Goal: Register for event/course

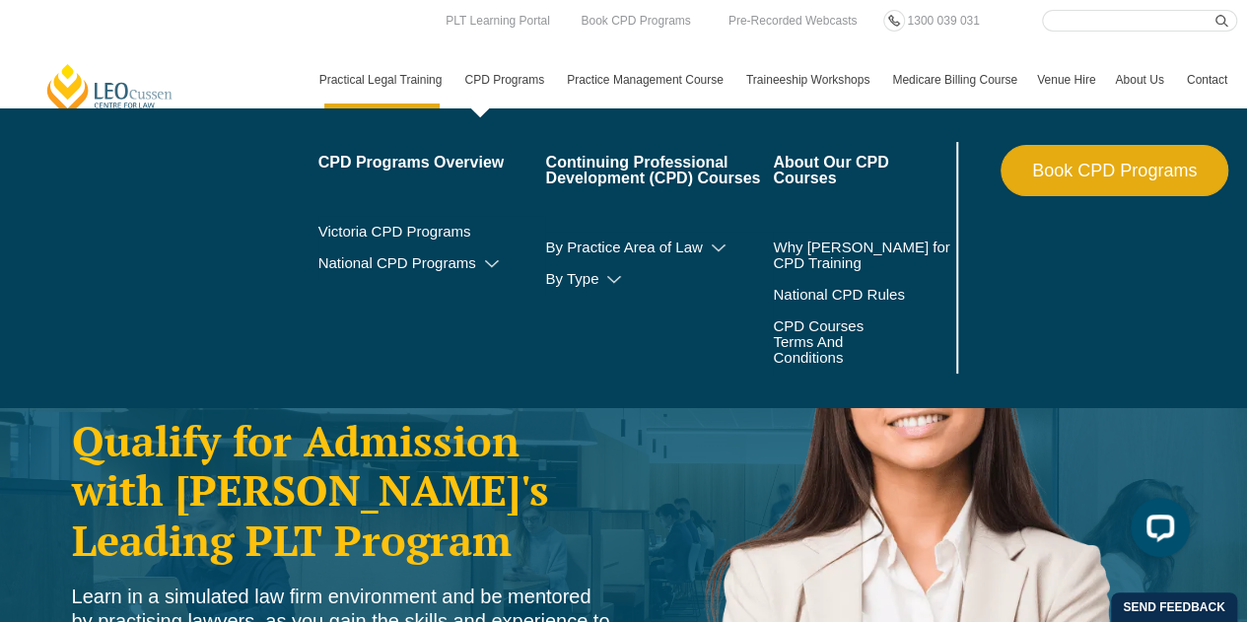
click at [516, 77] on link "CPD Programs" at bounding box center [505, 79] width 102 height 57
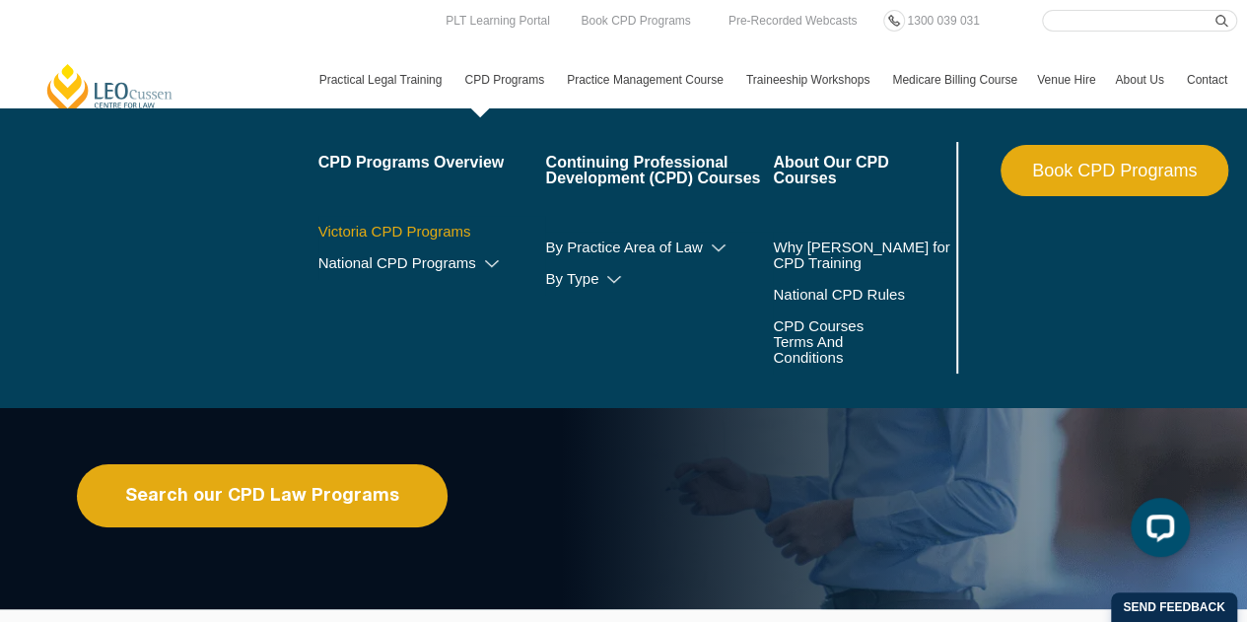
click at [438, 232] on link "Victoria CPD Programs" at bounding box center [432, 232] width 228 height 16
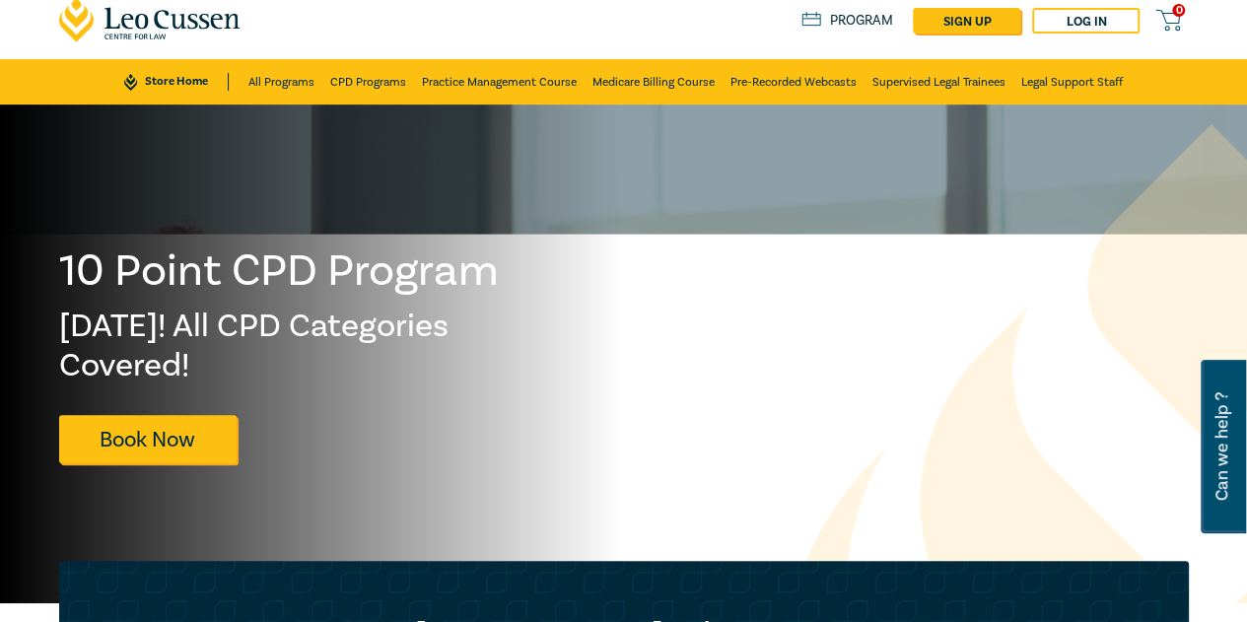
scroll to position [99, 0]
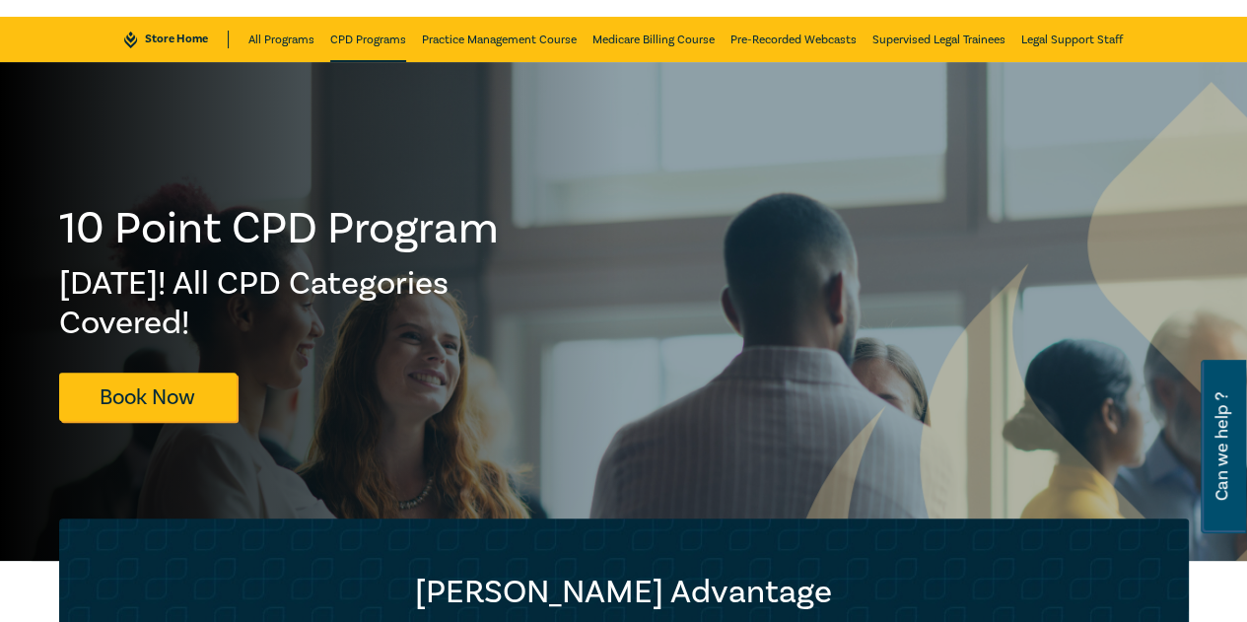
click at [396, 43] on link "CPD Programs" at bounding box center [368, 39] width 76 height 45
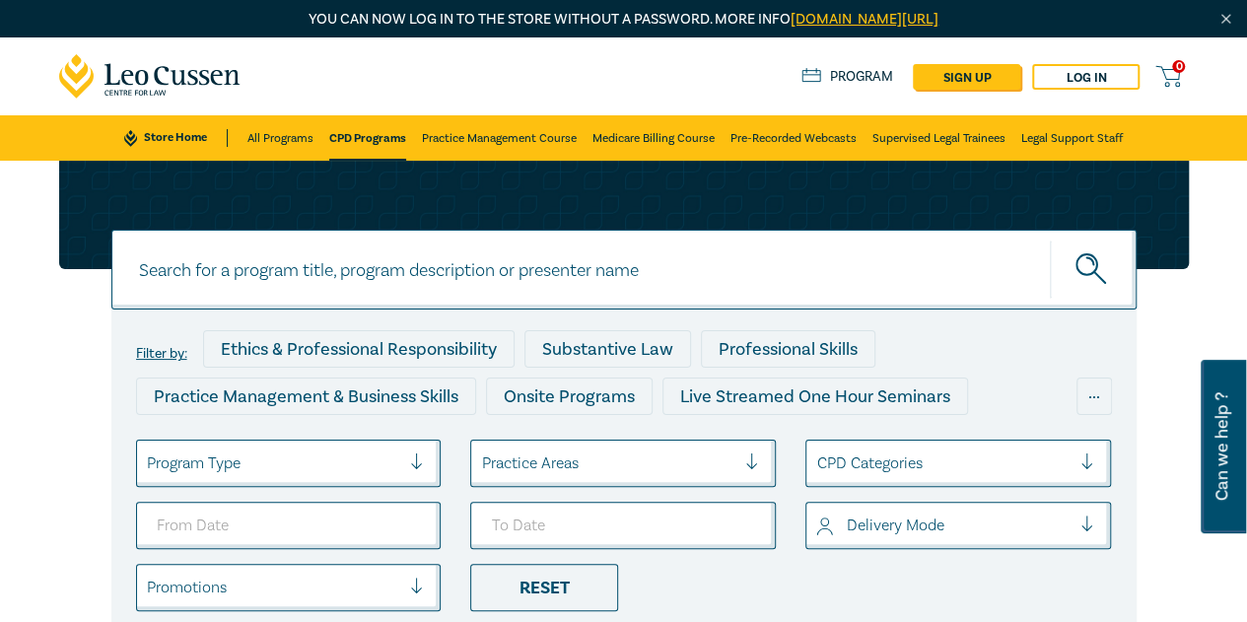
click at [246, 449] on div "Program Type" at bounding box center [274, 463] width 274 height 34
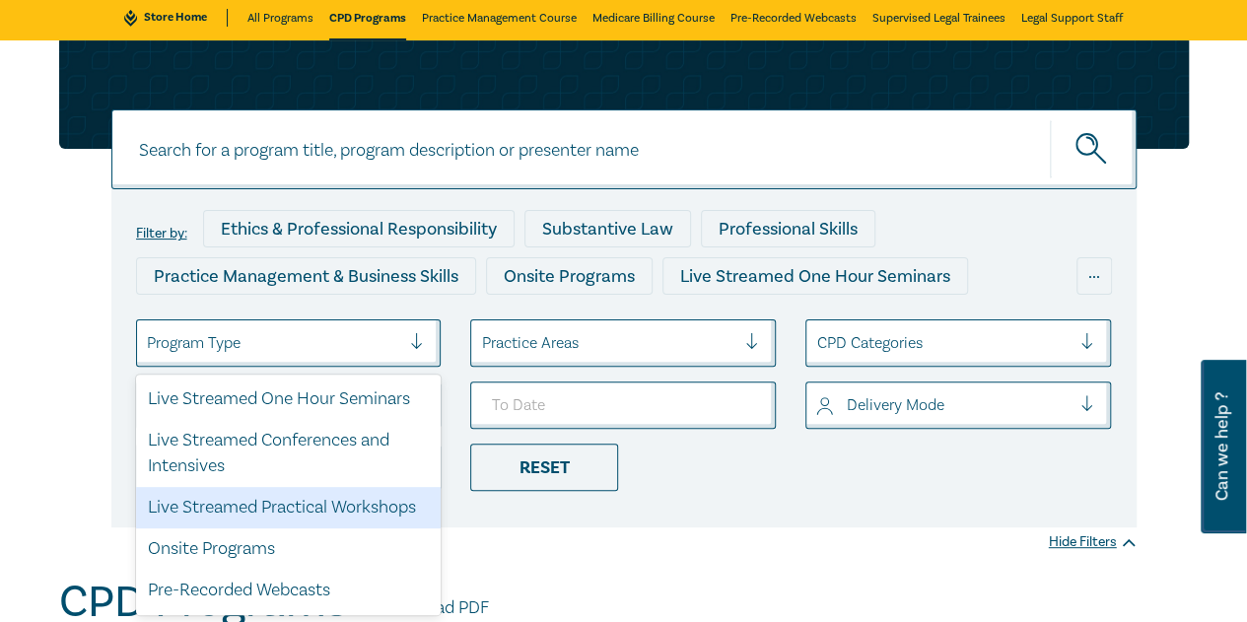
click at [327, 505] on div "Live Streamed Practical Workshops" at bounding box center [289, 507] width 306 height 41
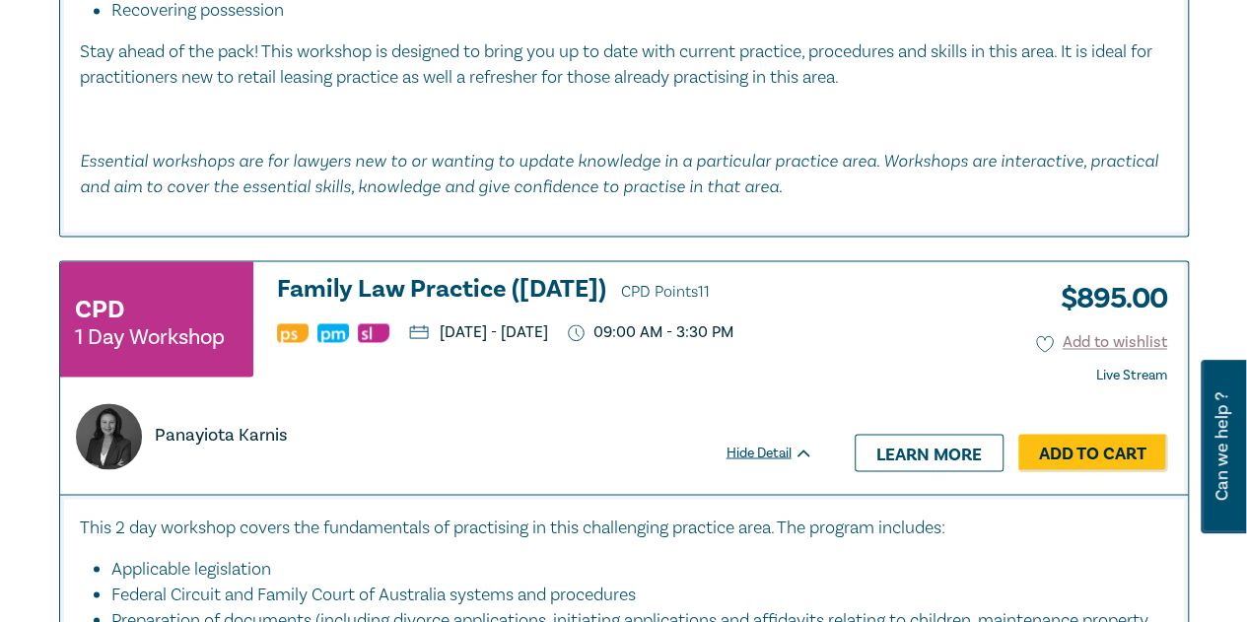
scroll to position [5223, 0]
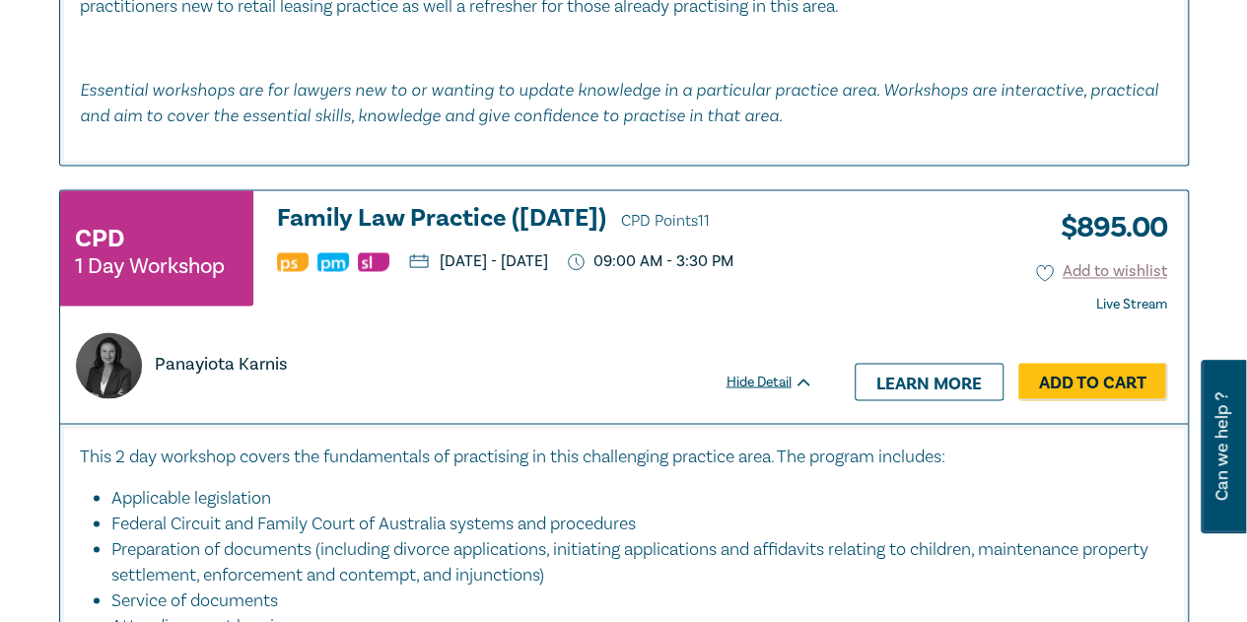
click at [562, 216] on h3 "Family Law Practice ([DATE]) CPD Points 11" at bounding box center [545, 220] width 536 height 30
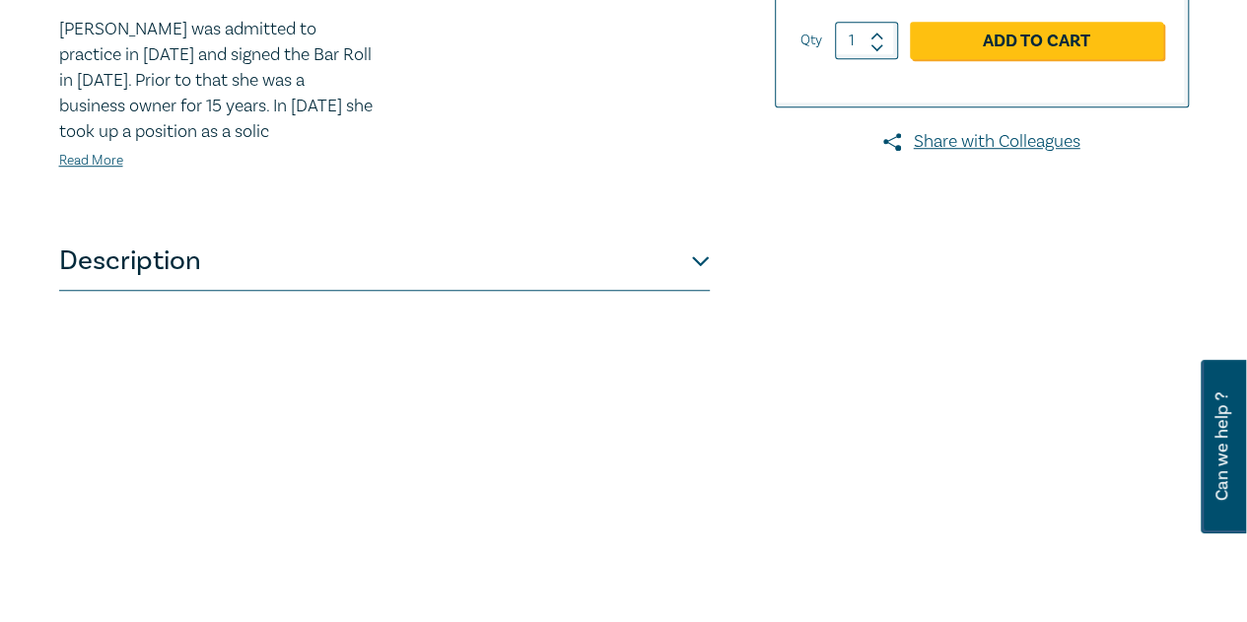
scroll to position [690, 0]
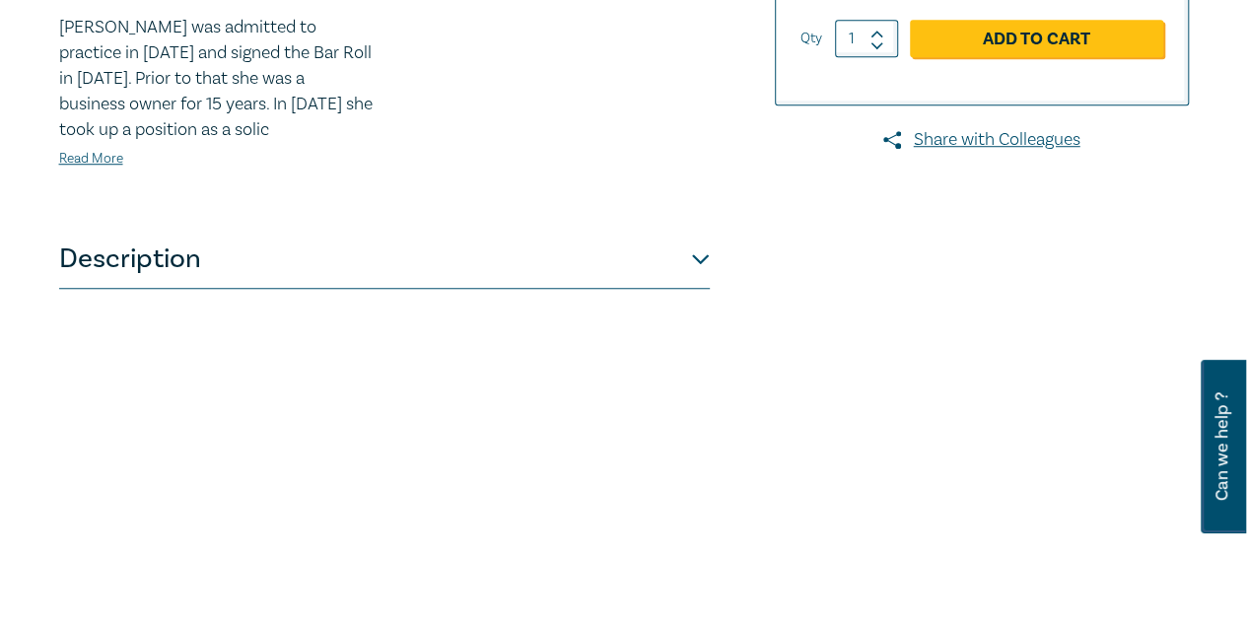
click at [110, 289] on button "Description" at bounding box center [384, 259] width 650 height 59
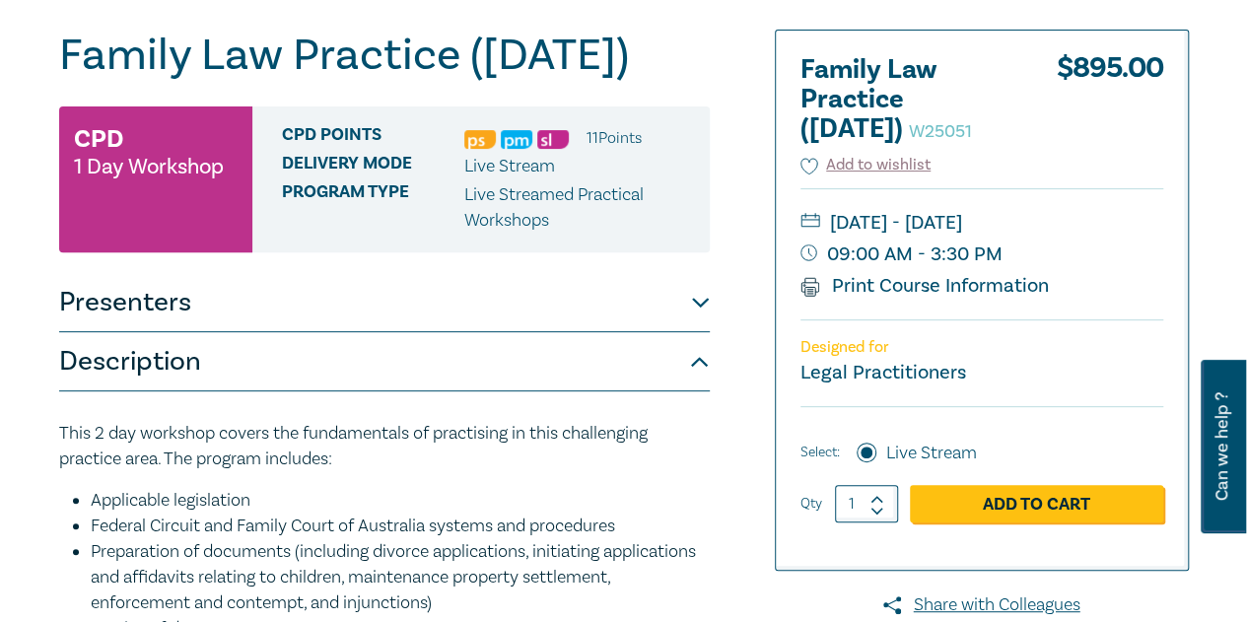
scroll to position [99, 0]
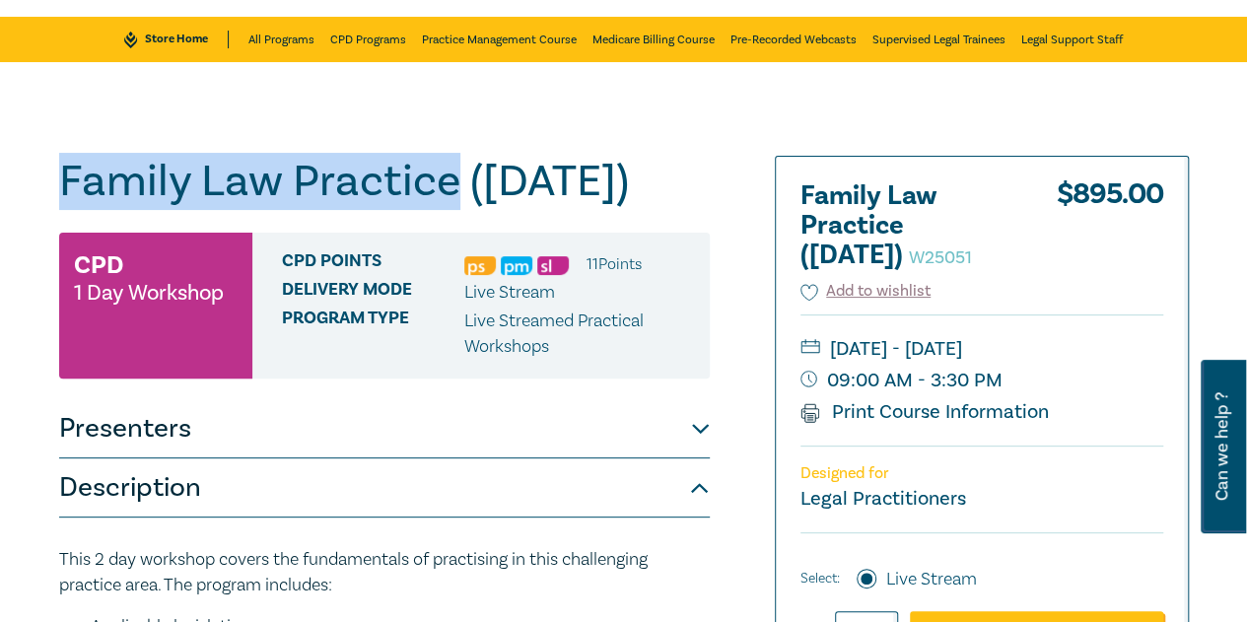
drag, startPoint x: 455, startPoint y: 177, endPoint x: 21, endPoint y: 184, distance: 434.7
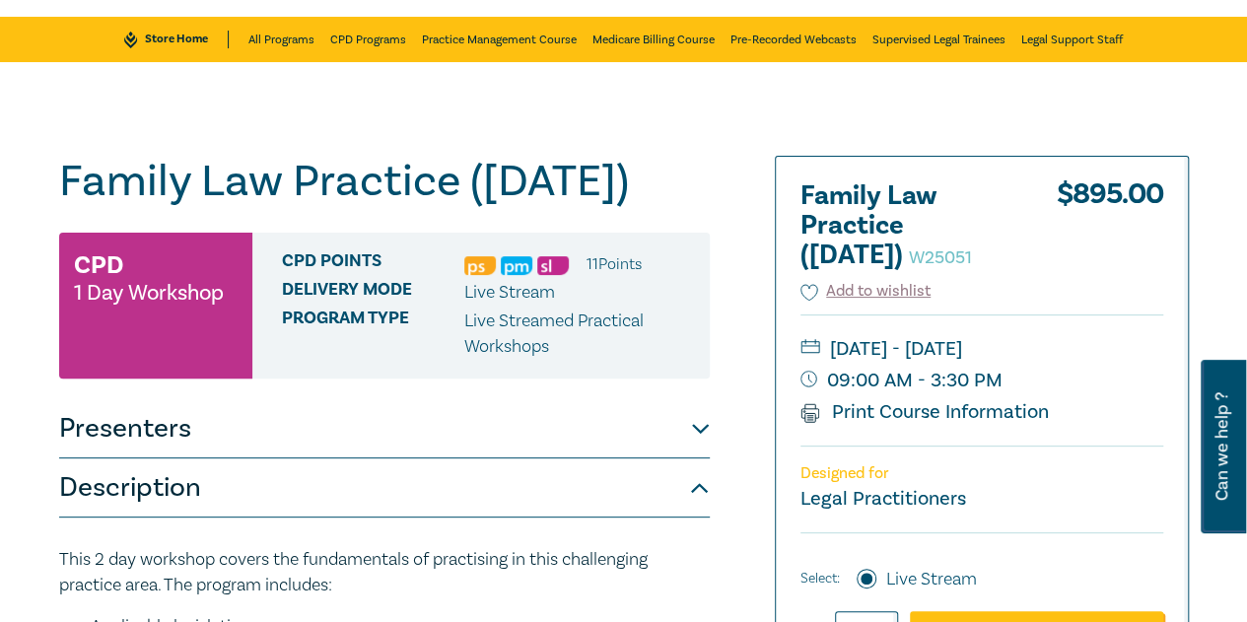
click at [203, 207] on h1 "Family Law Practice ([DATE]) W25051" at bounding box center [384, 181] width 650 height 51
drag, startPoint x: 177, startPoint y: 228, endPoint x: 51, endPoint y: 181, distance: 134.4
click at [250, 207] on h1 "Family Law Practice ([DATE]) W25051" at bounding box center [384, 181] width 650 height 51
drag, startPoint x: 184, startPoint y: 238, endPoint x: 35, endPoint y: 202, distance: 153.0
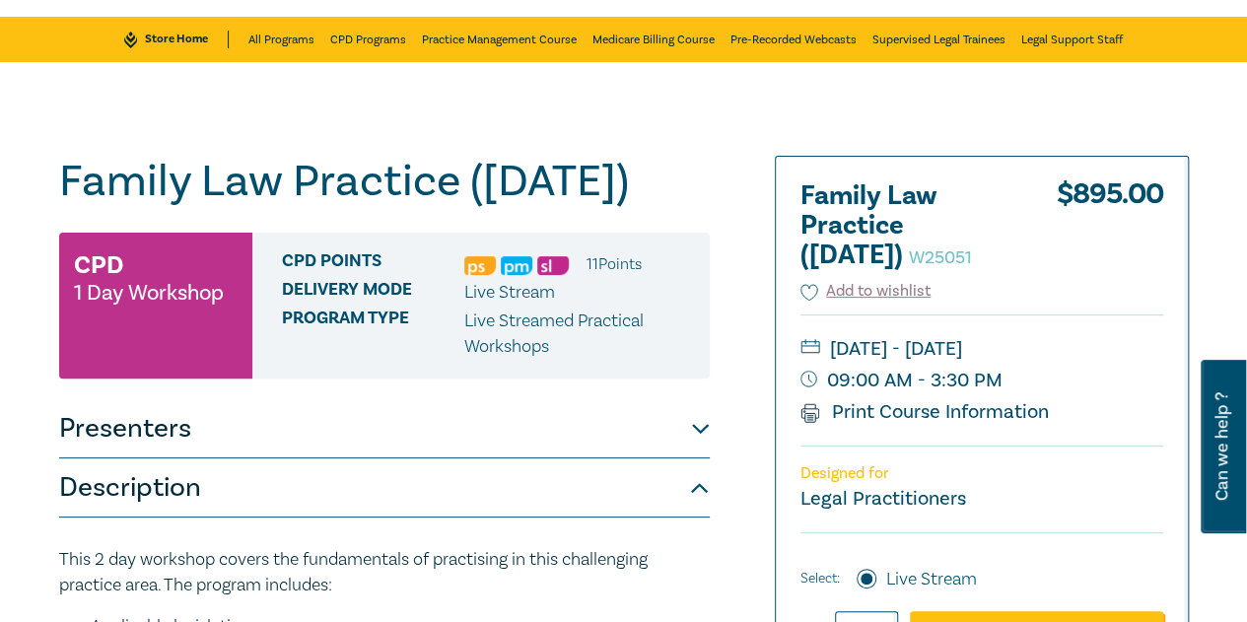
click at [184, 207] on h1 "Family Law Practice ([DATE]) W25051" at bounding box center [384, 181] width 650 height 51
drag, startPoint x: 177, startPoint y: 237, endPoint x: 42, endPoint y: 204, distance: 138.9
click at [209, 207] on h1 "Family Law Practice ([DATE]) W25051" at bounding box center [384, 181] width 650 height 51
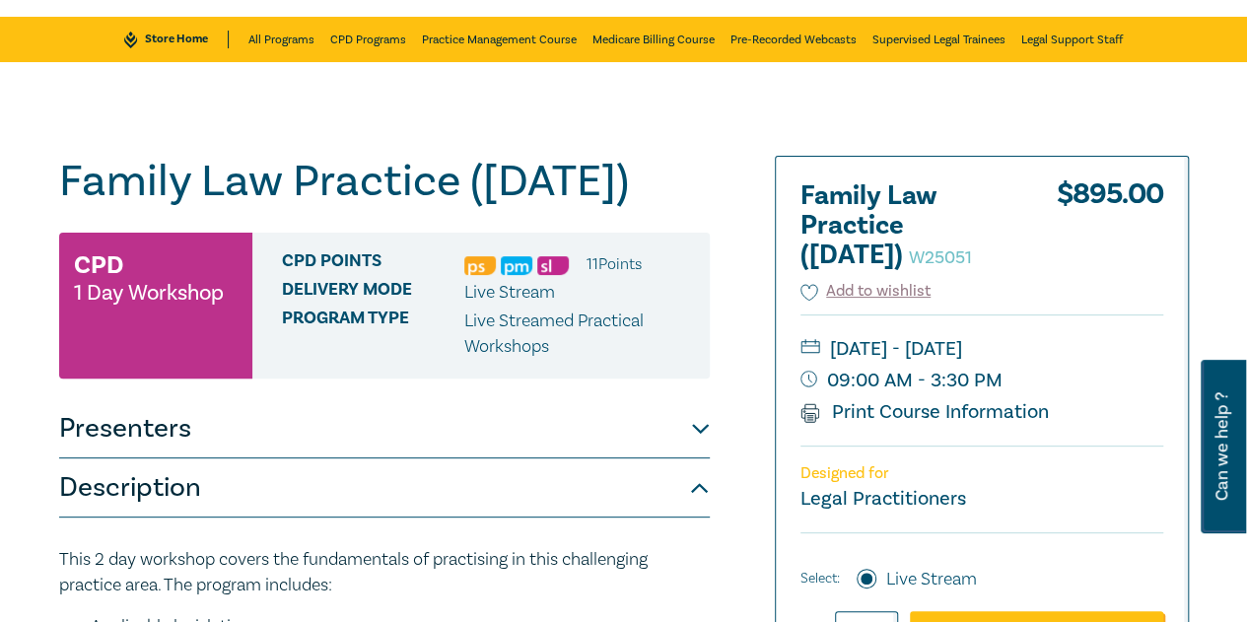
drag, startPoint x: 181, startPoint y: 238, endPoint x: 52, endPoint y: 184, distance: 139.6
click at [221, 207] on h1 "Family Law Practice ([DATE]) W25051" at bounding box center [384, 181] width 650 height 51
drag, startPoint x: 186, startPoint y: 233, endPoint x: 57, endPoint y: 183, distance: 138.2
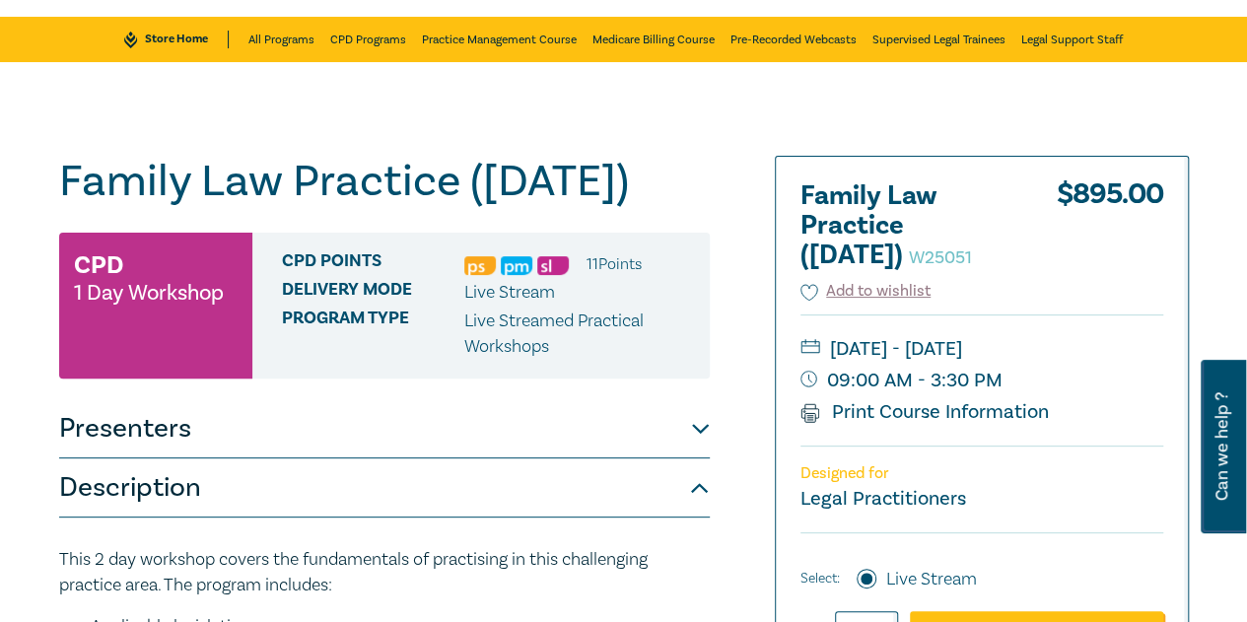
click at [161, 207] on h1 "Family Law Practice ([DATE]) W25051" at bounding box center [384, 181] width 650 height 51
drag, startPoint x: 195, startPoint y: 234, endPoint x: 37, endPoint y: 188, distance: 164.1
click at [164, 207] on h1 "Family Law Practice ([DATE]) W25051" at bounding box center [384, 181] width 650 height 51
drag, startPoint x: 192, startPoint y: 238, endPoint x: 48, endPoint y: 192, distance: 150.9
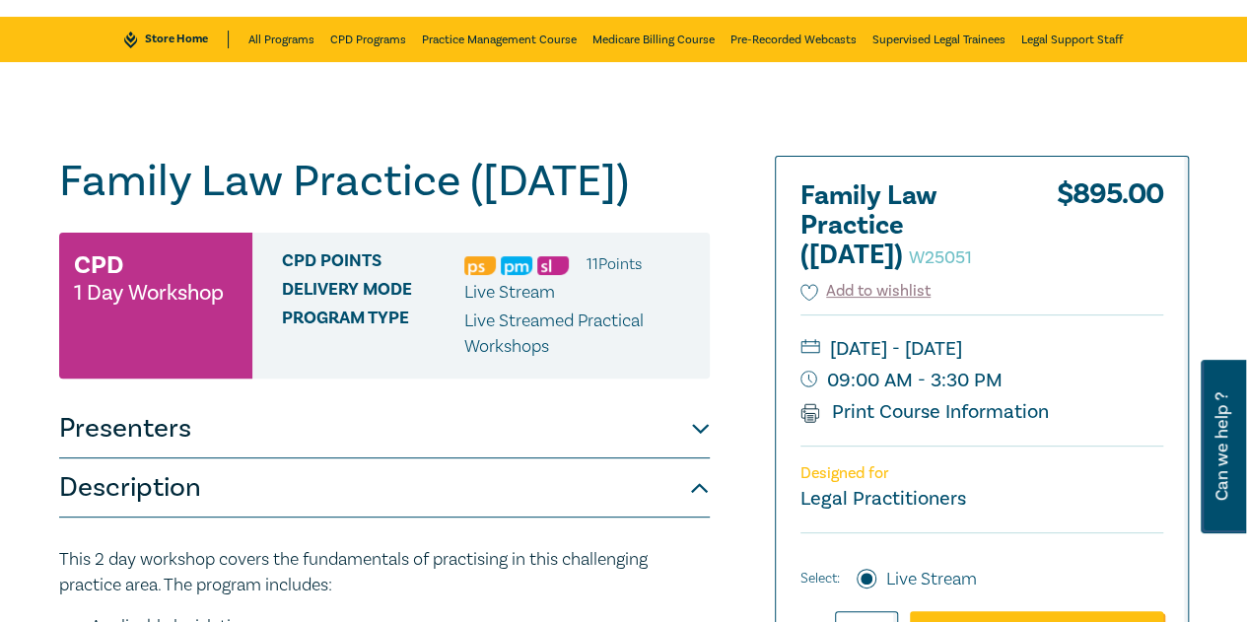
click at [199, 207] on h1 "Family Law Practice ([DATE]) W25051" at bounding box center [384, 181] width 650 height 51
drag, startPoint x: 195, startPoint y: 234, endPoint x: 48, endPoint y: 185, distance: 154.6
click at [215, 207] on h1 "Family Law Practice ([DATE]) W25051" at bounding box center [384, 181] width 650 height 51
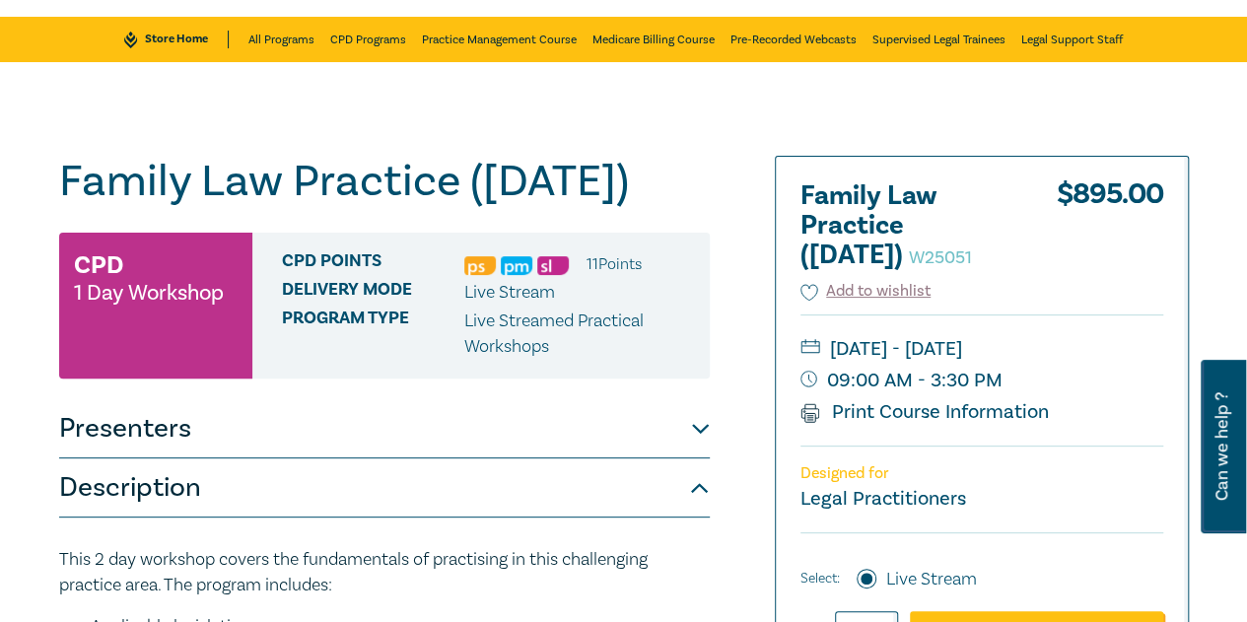
drag, startPoint x: 196, startPoint y: 238, endPoint x: 56, endPoint y: 193, distance: 146.8
click at [177, 207] on h1 "Family Law Practice ([DATE]) W25051" at bounding box center [384, 181] width 650 height 51
drag, startPoint x: 187, startPoint y: 232, endPoint x: 59, endPoint y: 184, distance: 136.6
click at [59, 184] on h1 "Family Law Practice ([DATE]) W25051" at bounding box center [384, 181] width 650 height 51
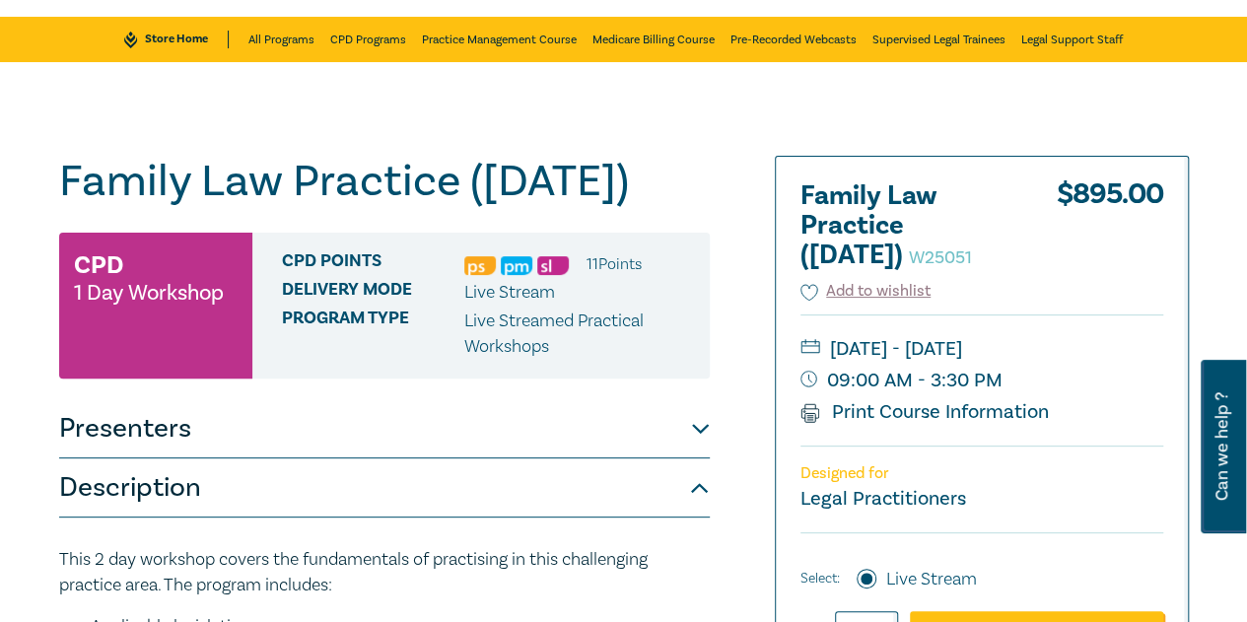
click at [192, 207] on h1 "Family Law Practice ([DATE]) W25051" at bounding box center [384, 181] width 650 height 51
drag, startPoint x: 999, startPoint y: 440, endPoint x: 812, endPoint y: 439, distance: 187.3
click at [812, 396] on small "09:00 AM - 3:30 PM" at bounding box center [981, 381] width 363 height 32
click at [1008, 396] on small "09:00 AM - 3:30 PM" at bounding box center [981, 381] width 363 height 32
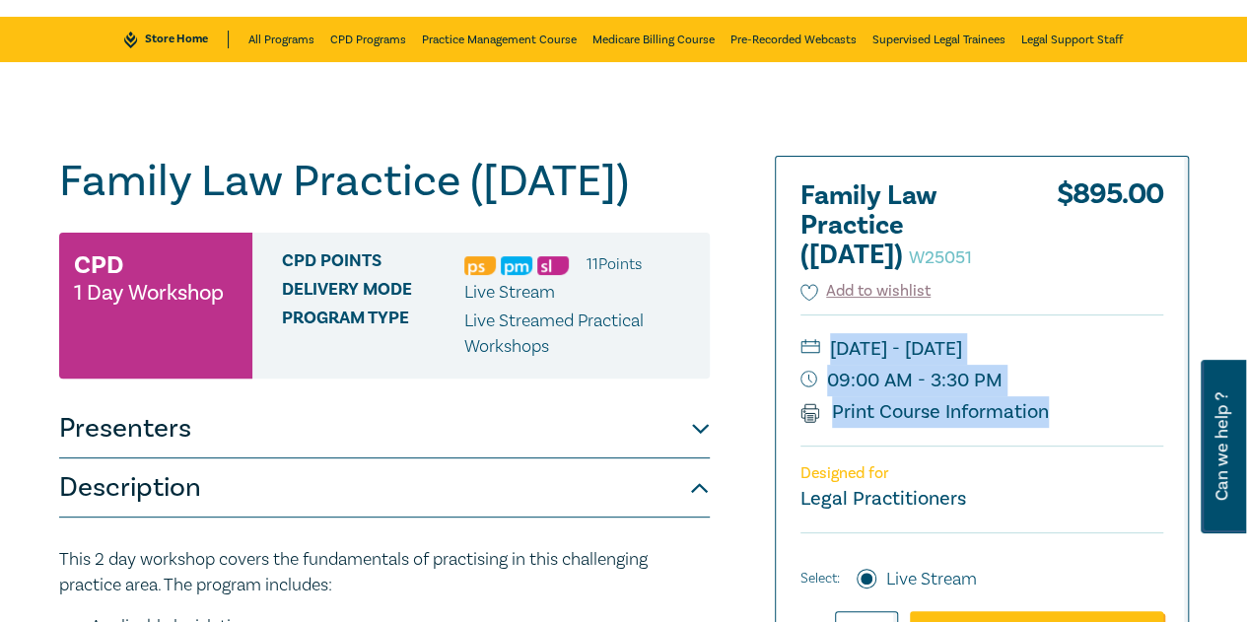
drag, startPoint x: 1060, startPoint y: 472, endPoint x: 812, endPoint y: 375, distance: 266.8
click at [812, 375] on div "[DATE] - [DATE] 09:00 AM - 3:30 PM Print Course Information" at bounding box center [981, 379] width 363 height 131
click at [1013, 365] on small "[DATE] - [DATE]" at bounding box center [981, 349] width 363 height 32
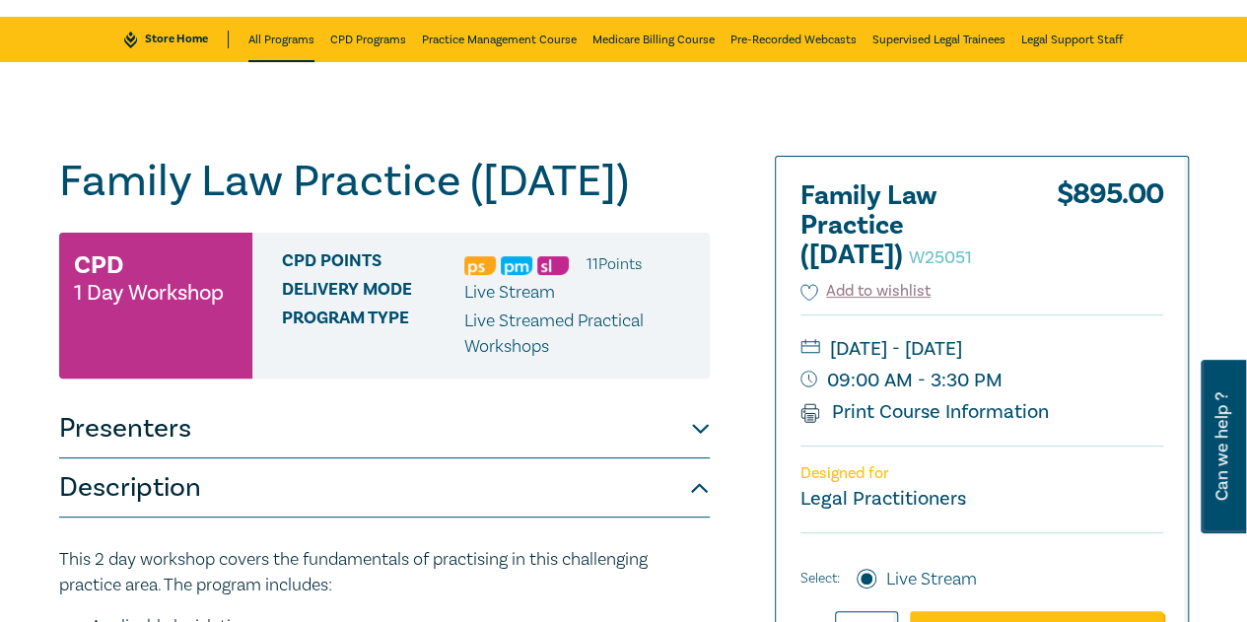
click at [282, 34] on link "All Programs" at bounding box center [281, 39] width 66 height 45
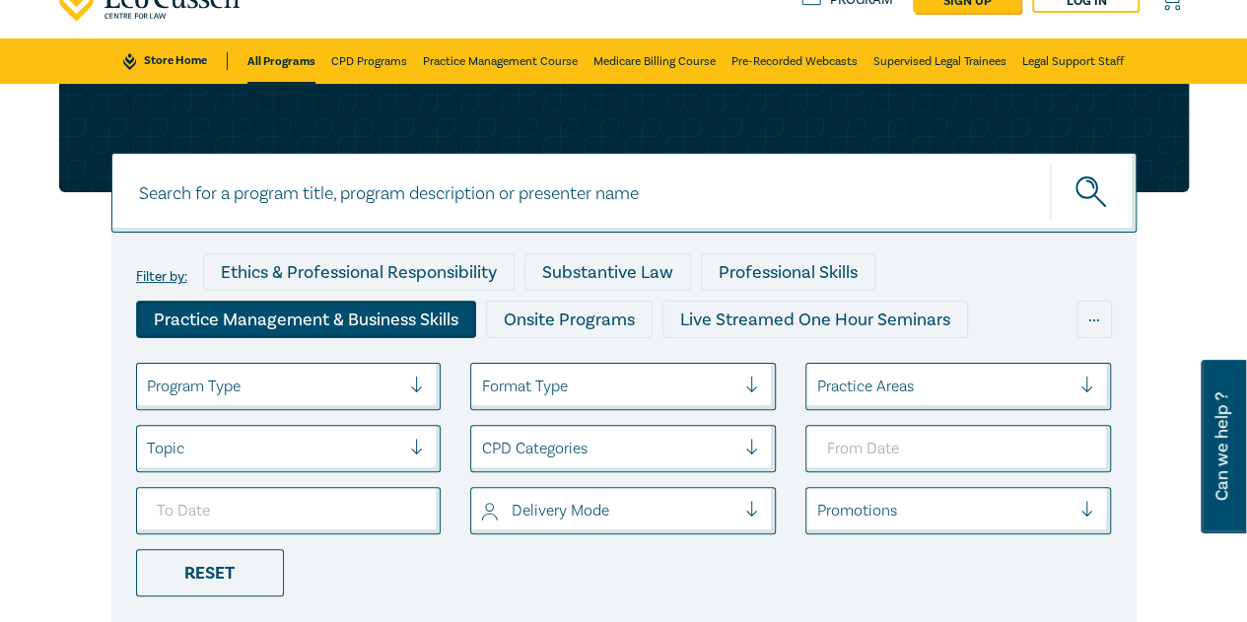
scroll to position [197, 0]
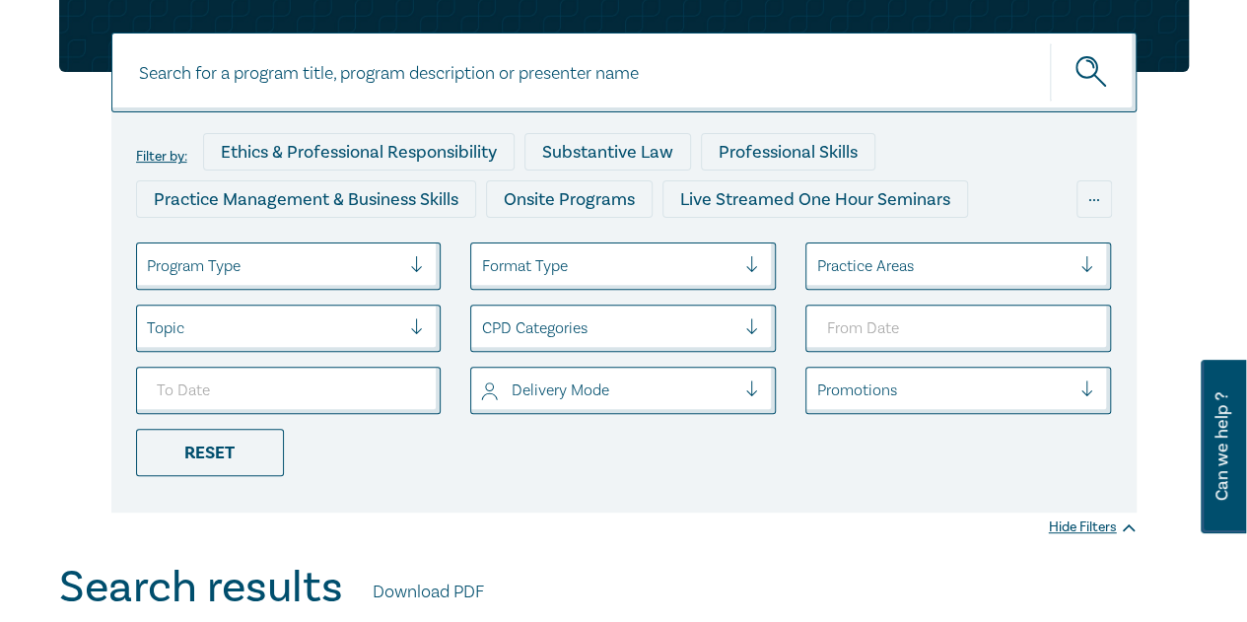
click at [399, 271] on div at bounding box center [274, 266] width 254 height 26
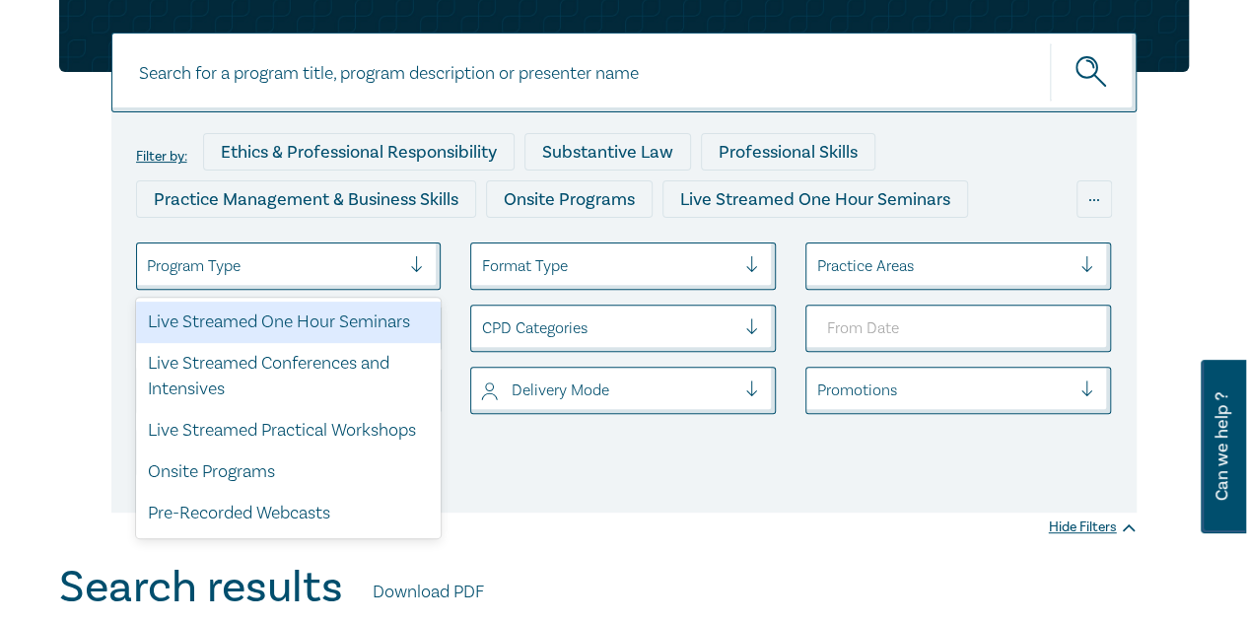
click at [398, 273] on div at bounding box center [274, 266] width 254 height 26
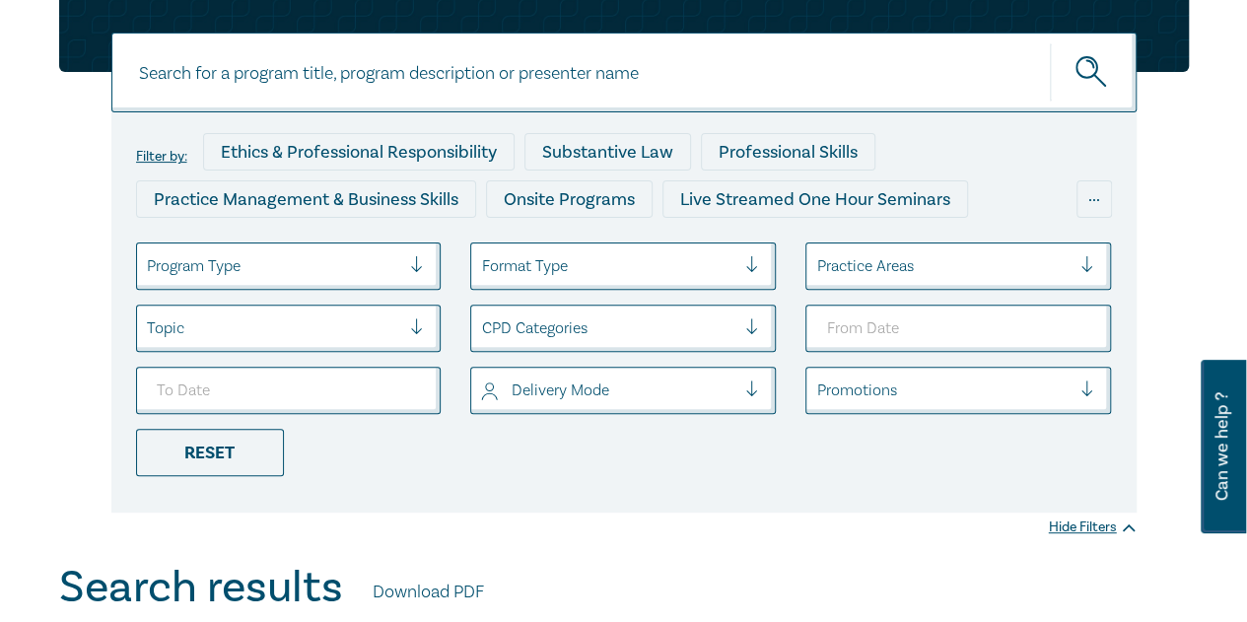
click at [570, 278] on div at bounding box center [608, 266] width 254 height 26
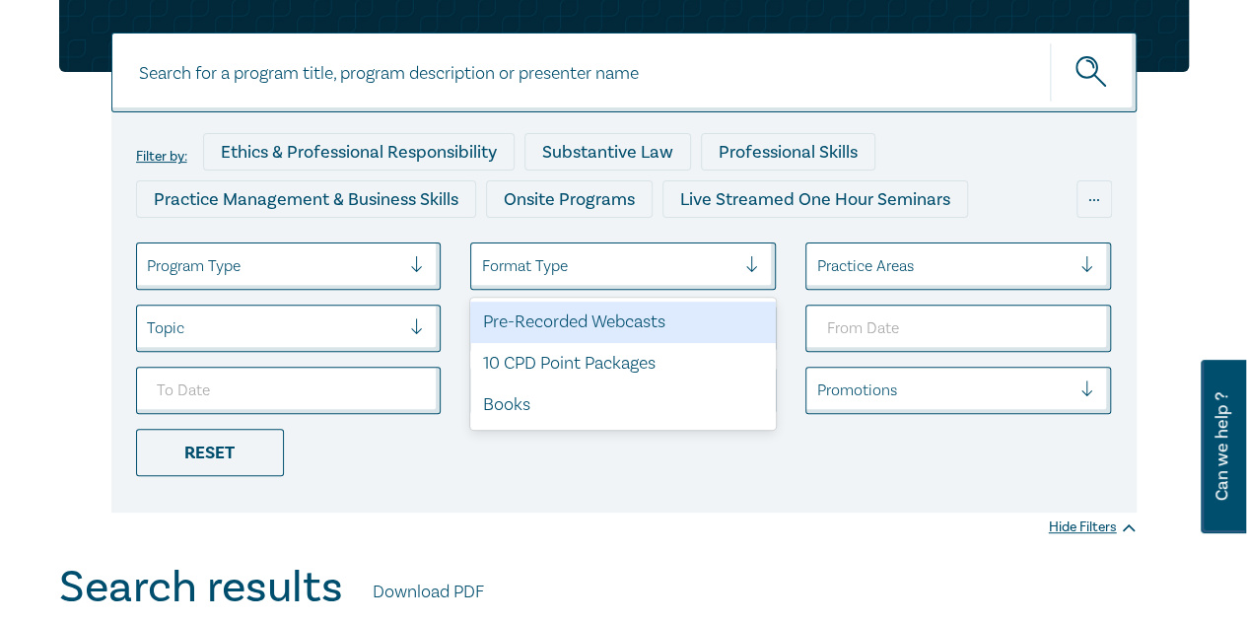
click at [570, 278] on div at bounding box center [608, 266] width 254 height 26
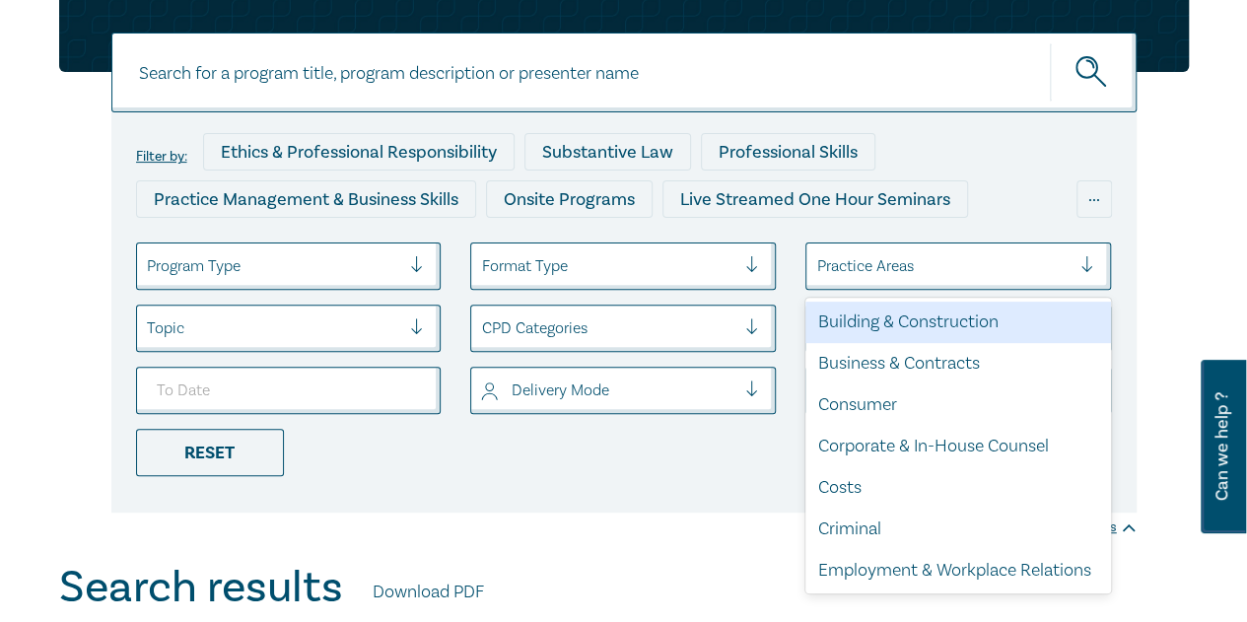
click at [911, 254] on div at bounding box center [943, 266] width 254 height 26
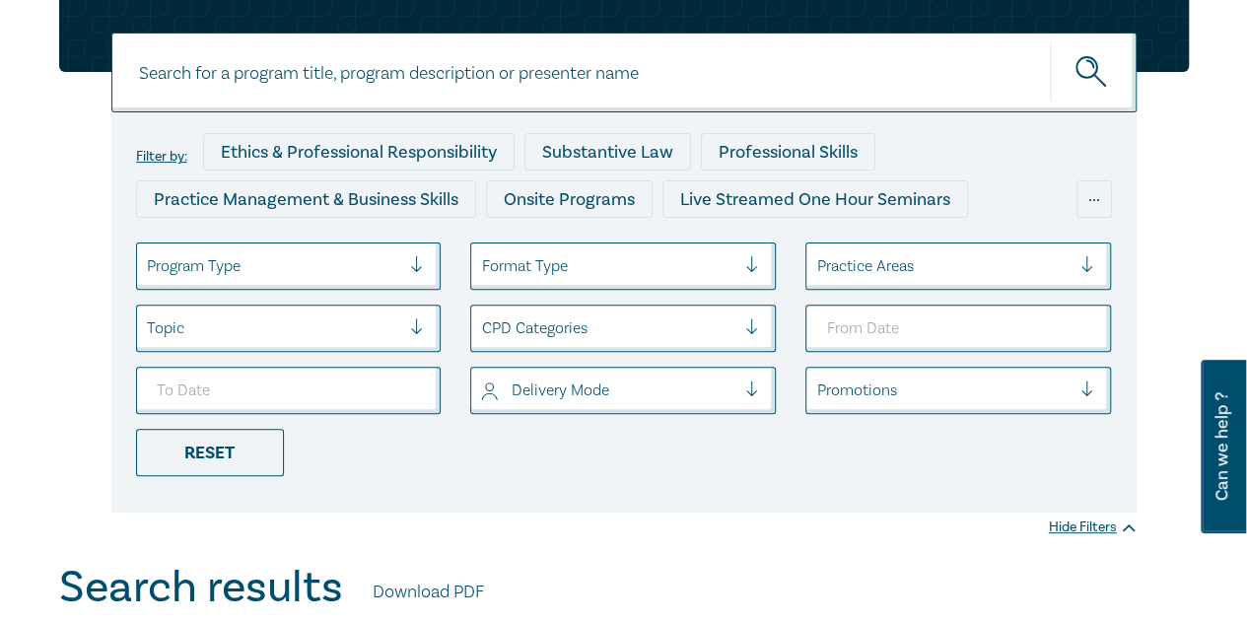
click at [909, 259] on div at bounding box center [943, 266] width 254 height 26
click at [624, 368] on div "Delivery Mode" at bounding box center [623, 390] width 306 height 47
click at [273, 330] on div "Topic" at bounding box center [289, 328] width 306 height 47
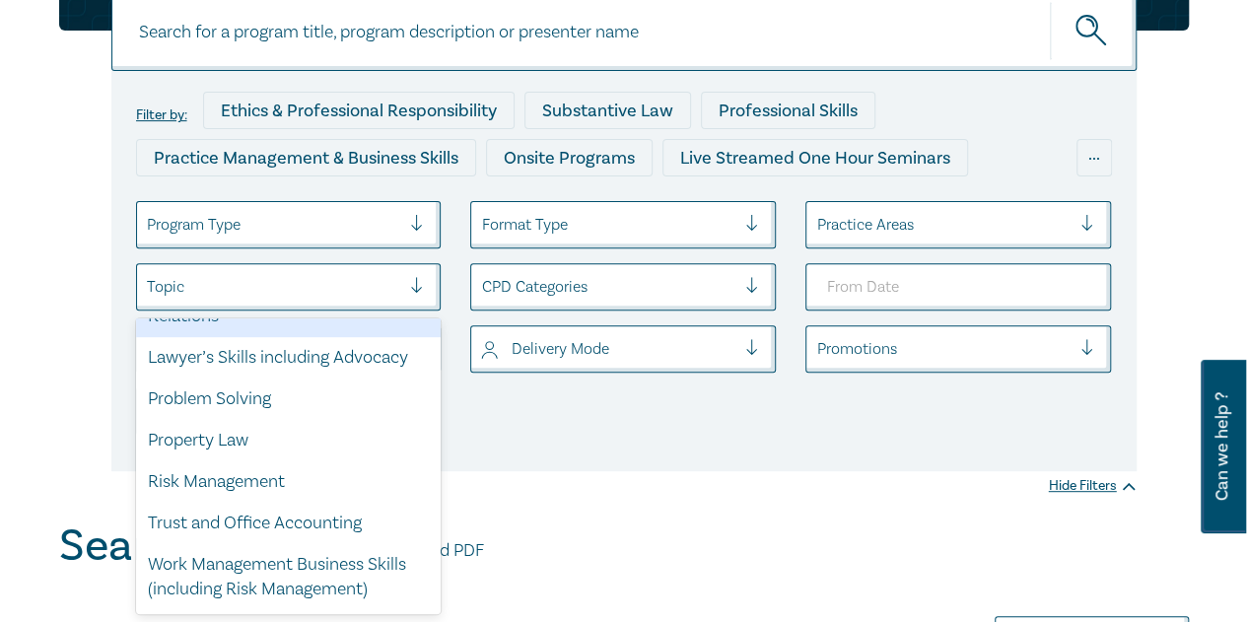
click at [290, 297] on div at bounding box center [274, 287] width 254 height 26
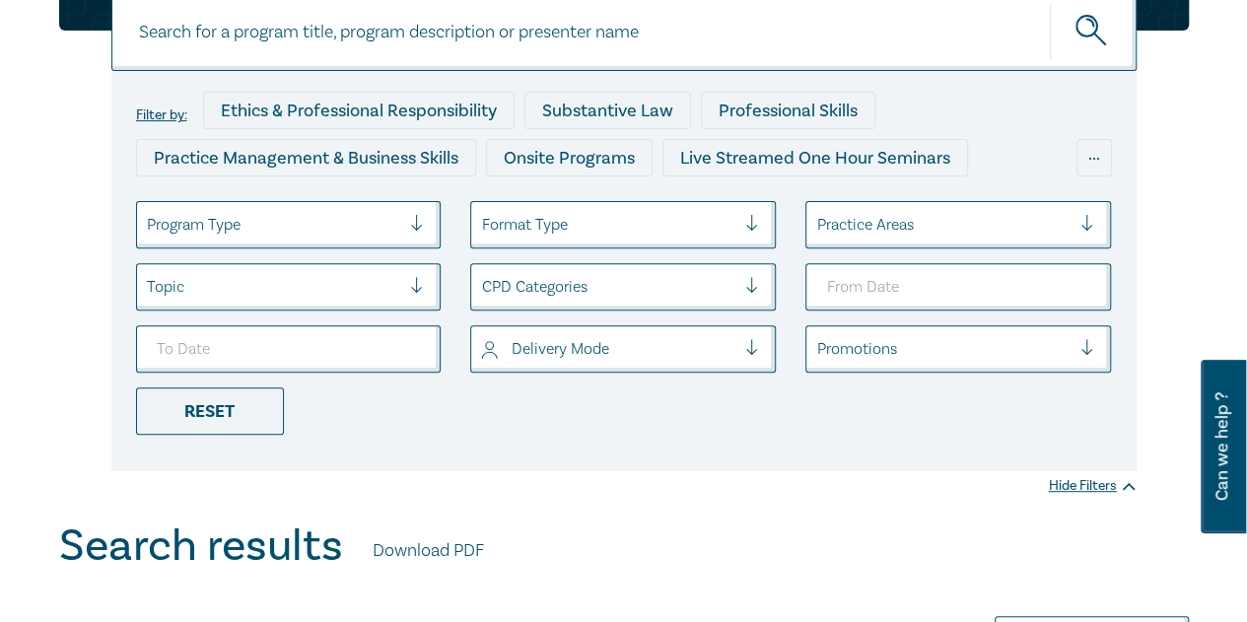
click at [566, 229] on div at bounding box center [608, 225] width 254 height 26
click at [582, 232] on div at bounding box center [608, 225] width 254 height 26
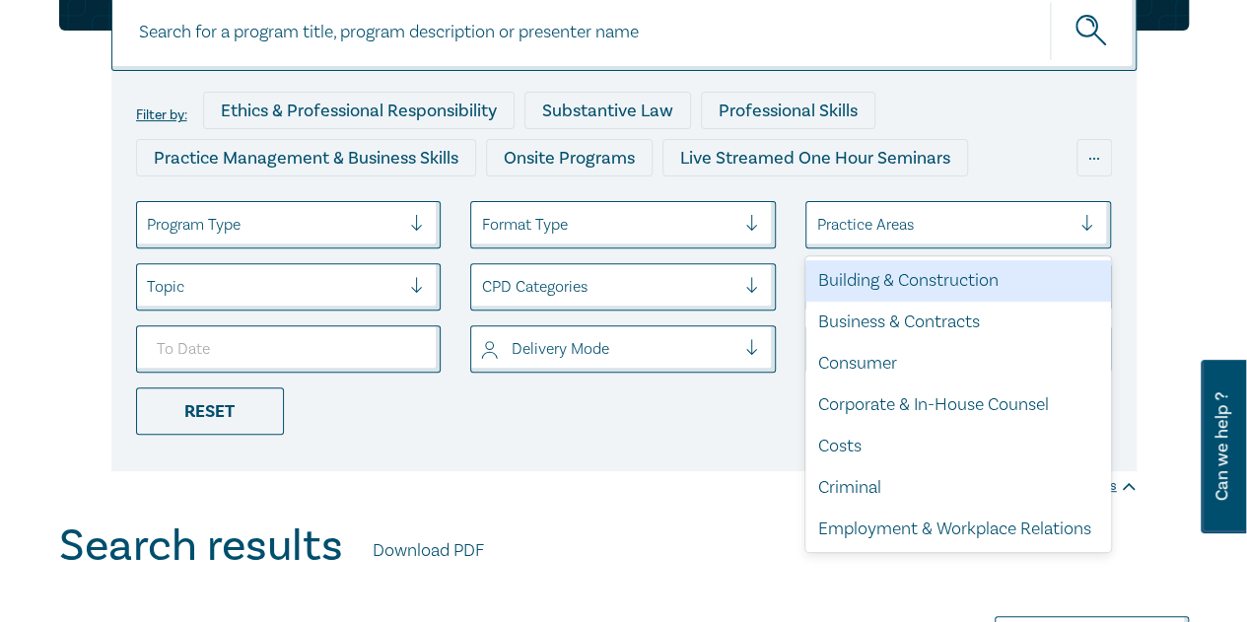
click at [856, 231] on div at bounding box center [943, 225] width 254 height 26
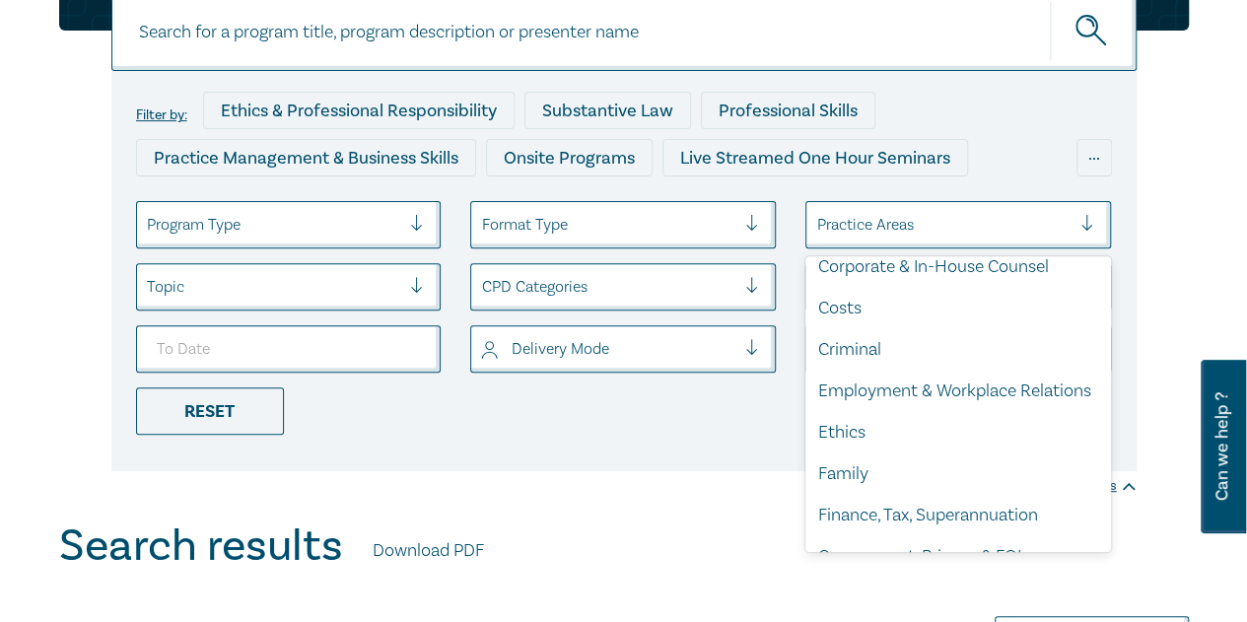
scroll to position [0, 0]
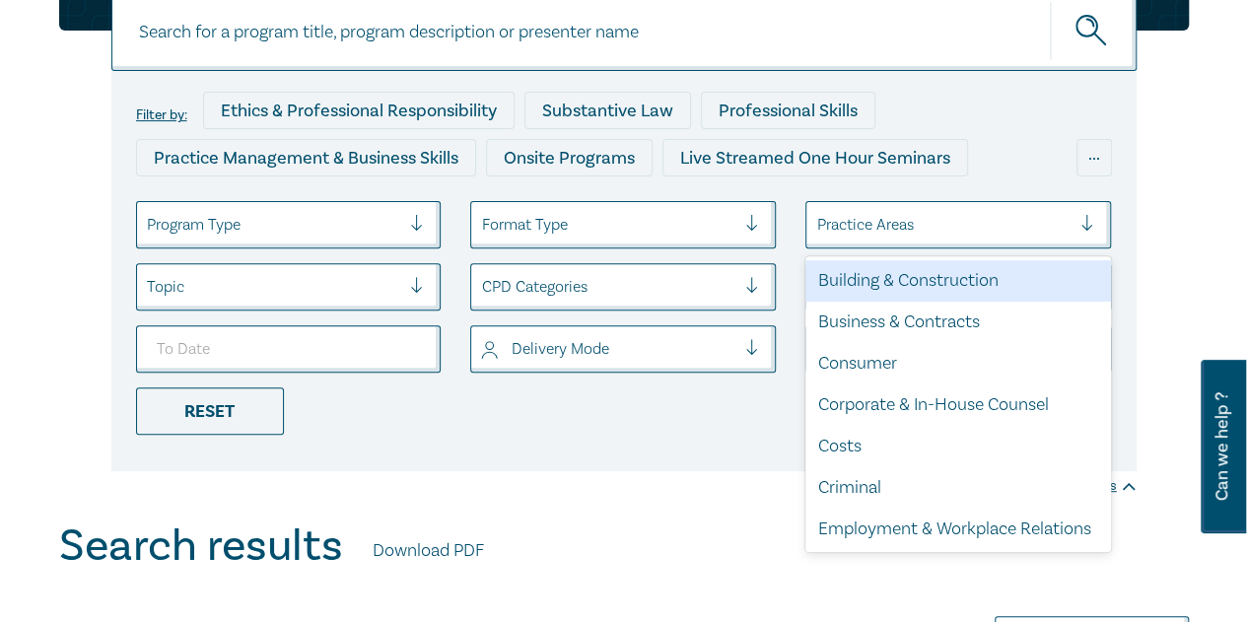
click at [891, 234] on div at bounding box center [943, 225] width 254 height 26
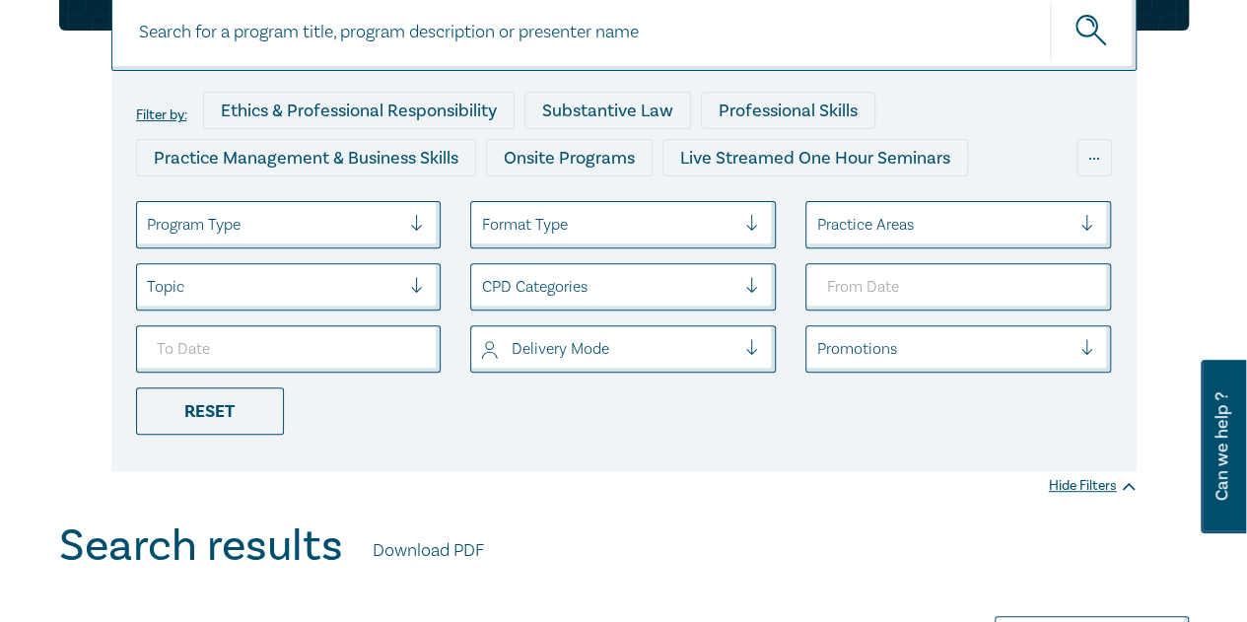
click at [736, 225] on div "Format Type" at bounding box center [608, 225] width 274 height 34
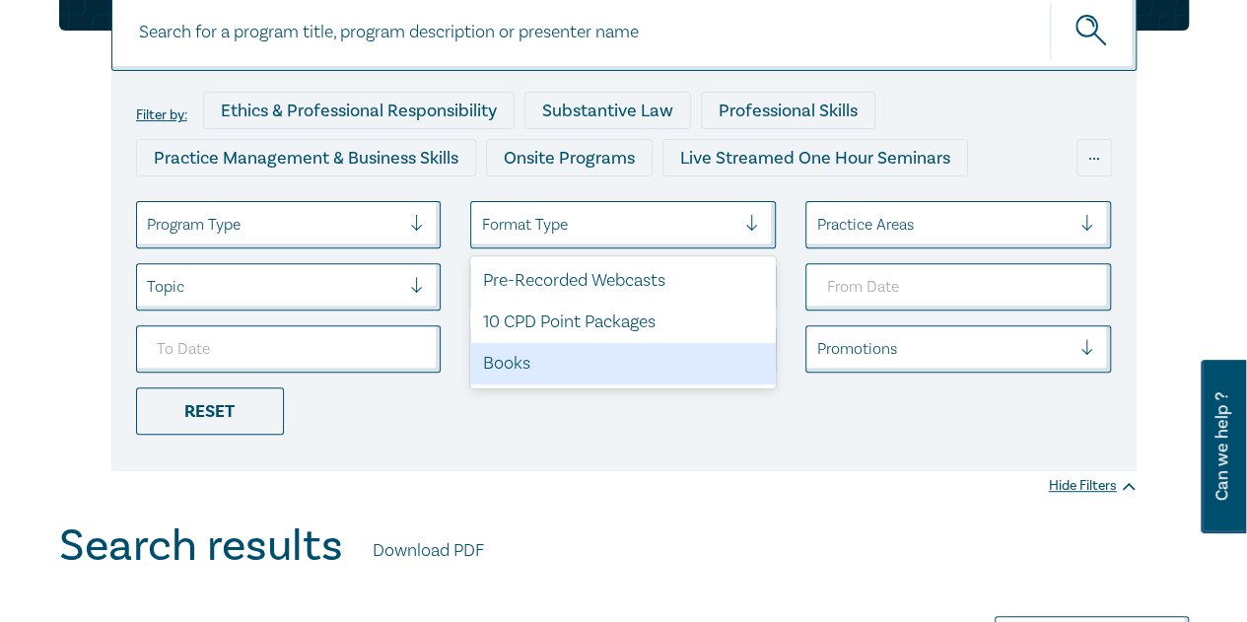
click at [771, 431] on ul "Program Type option Books focused, 3 of 3. 3 results available. Use Up and Down…" at bounding box center [623, 318] width 1005 height 234
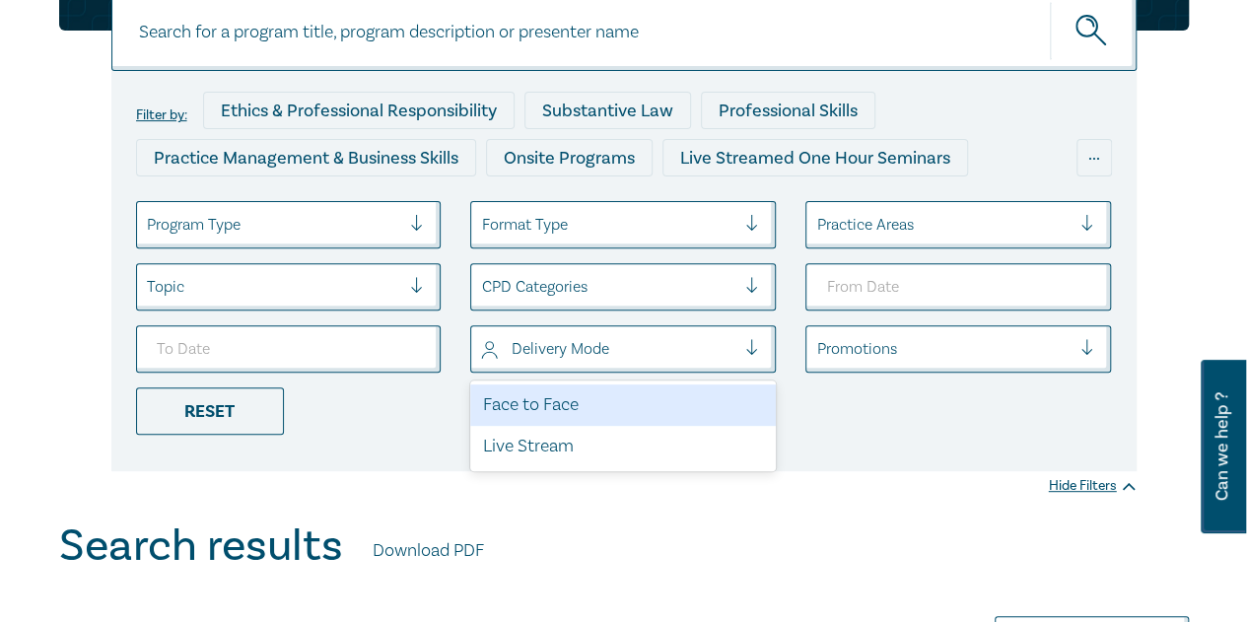
click at [690, 347] on div at bounding box center [608, 349] width 254 height 26
click at [873, 419] on ul "Program Type Format Type Practice Areas Topic CPD Categories option Face to Fac…" at bounding box center [623, 318] width 1005 height 234
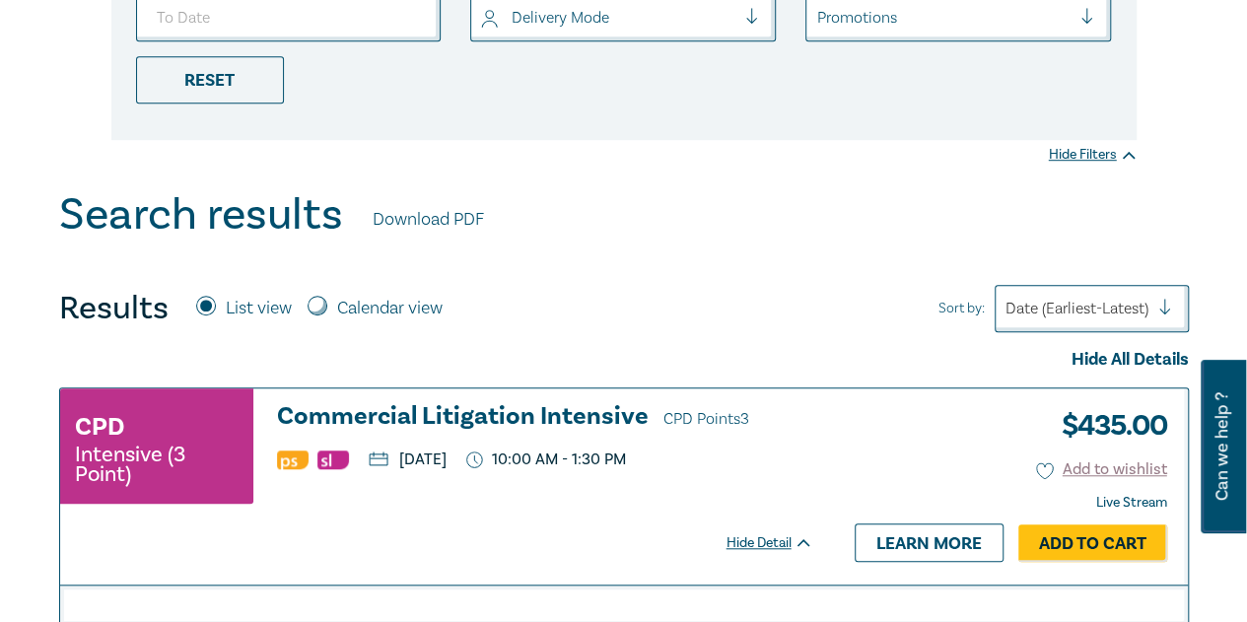
scroll to position [436, 0]
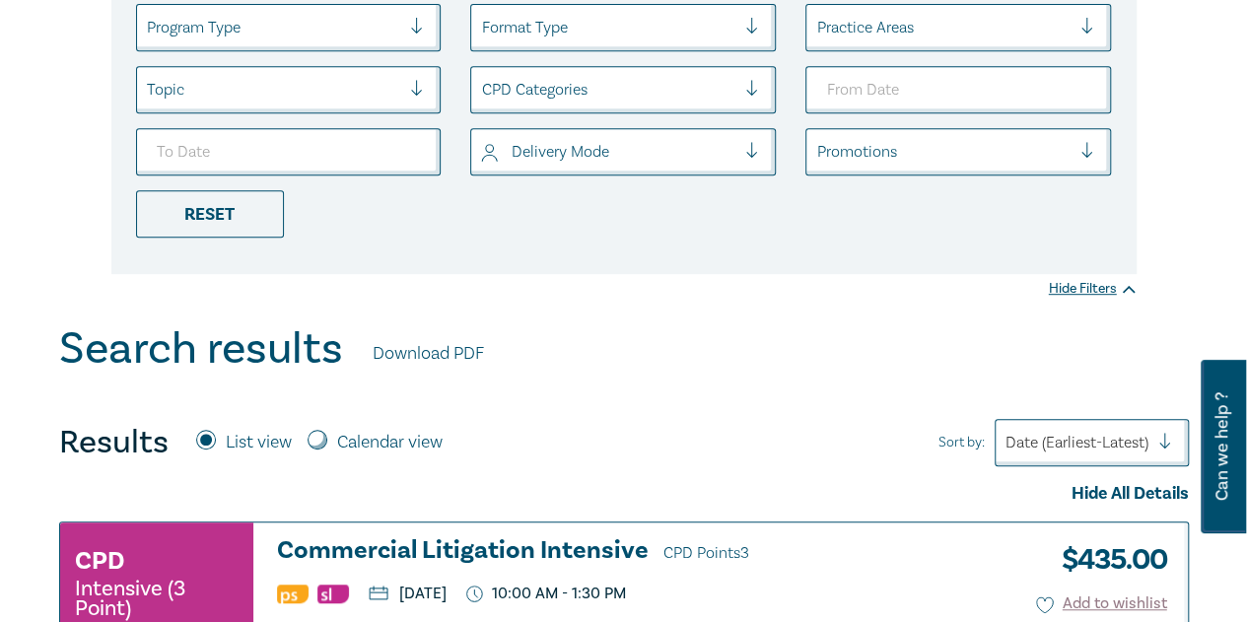
click at [275, 37] on div at bounding box center [274, 28] width 254 height 26
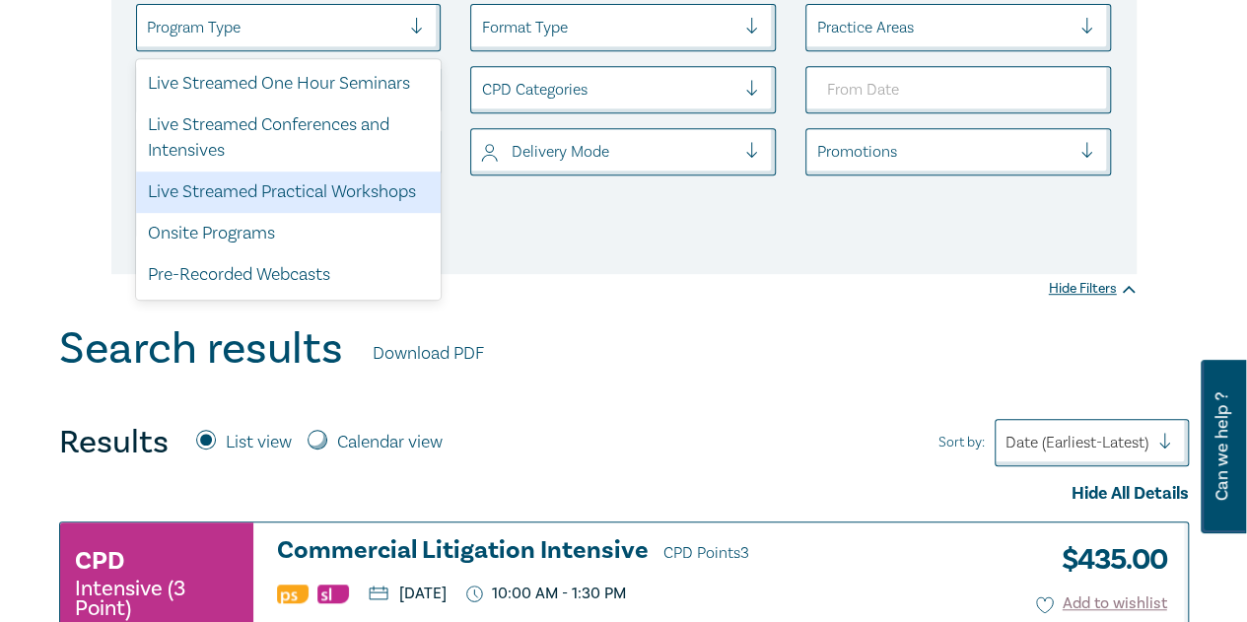
click at [336, 195] on div "Live Streamed Practical Workshops" at bounding box center [289, 191] width 306 height 41
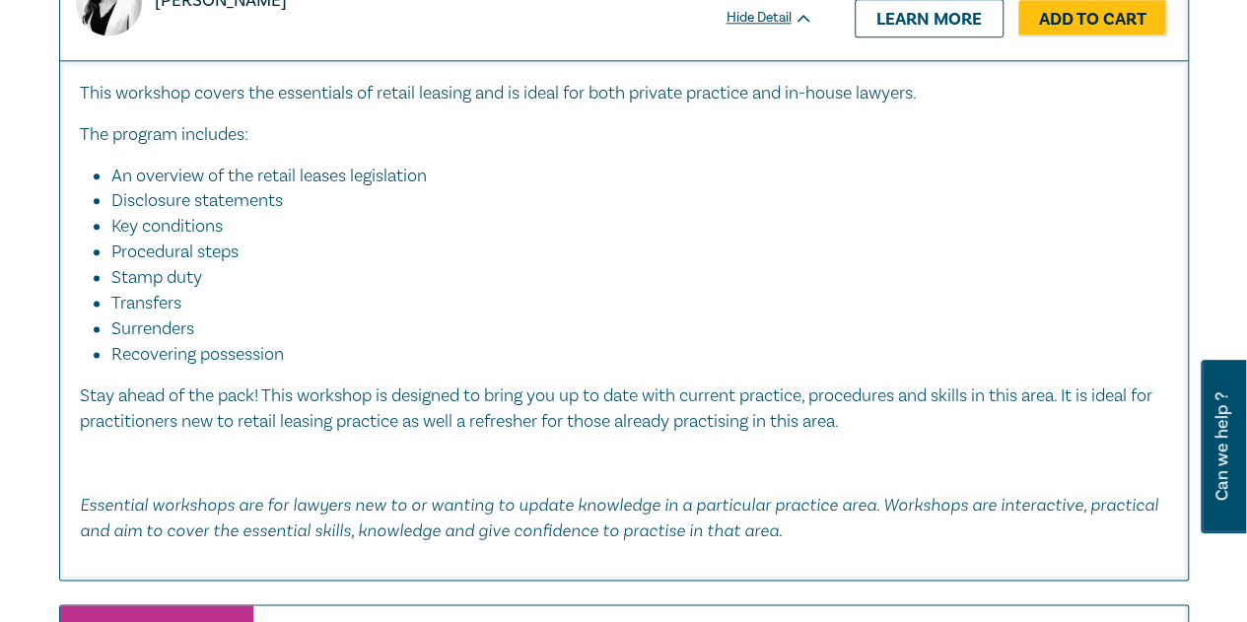
scroll to position [5363, 0]
